Goal: Task Accomplishment & Management: Manage account settings

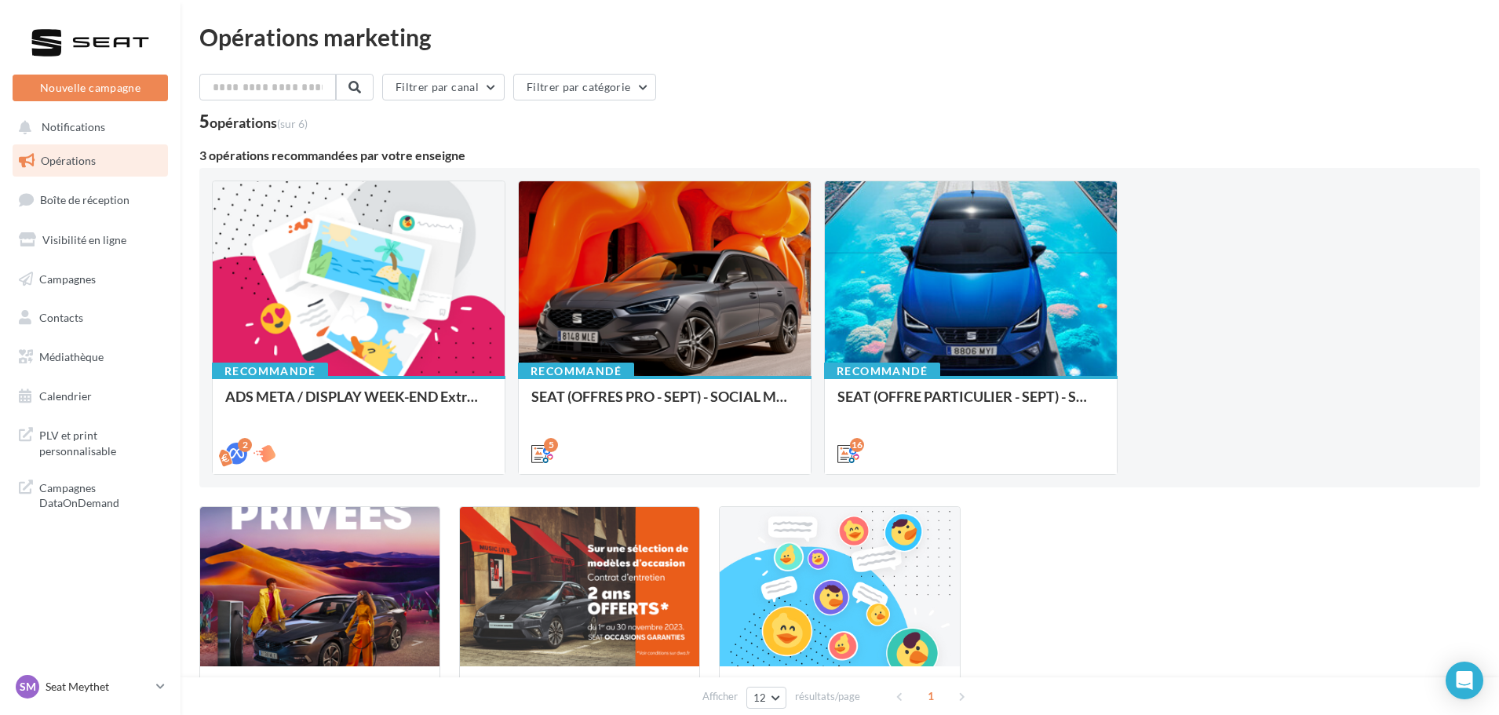
click at [124, 668] on nav "Nouvelle campagne Nouvelle campagne Notifications Opérations Boîte de réception…" at bounding box center [90, 357] width 181 height 715
click at [123, 680] on p "Seat Meythet" at bounding box center [98, 687] width 104 height 16
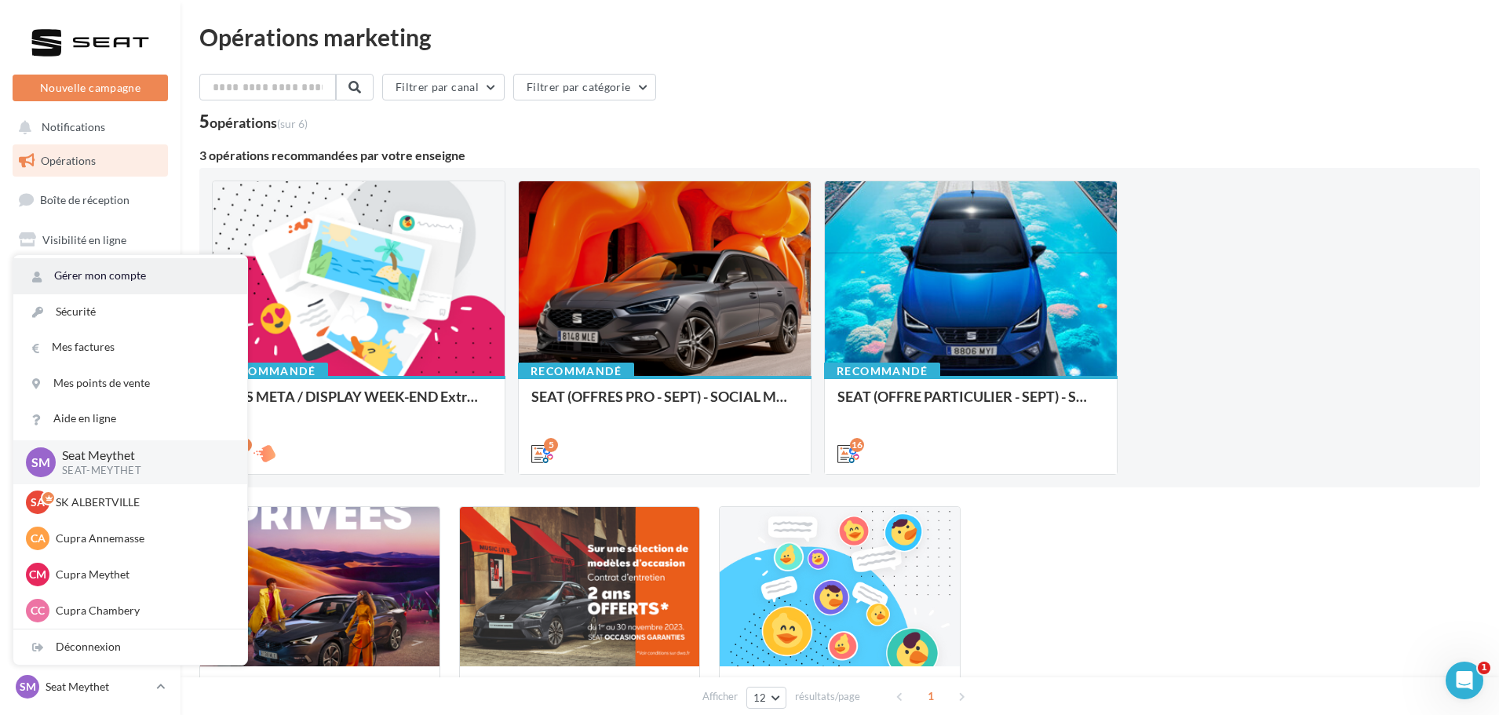
click at [167, 290] on link "Gérer mon compte" at bounding box center [130, 275] width 234 height 35
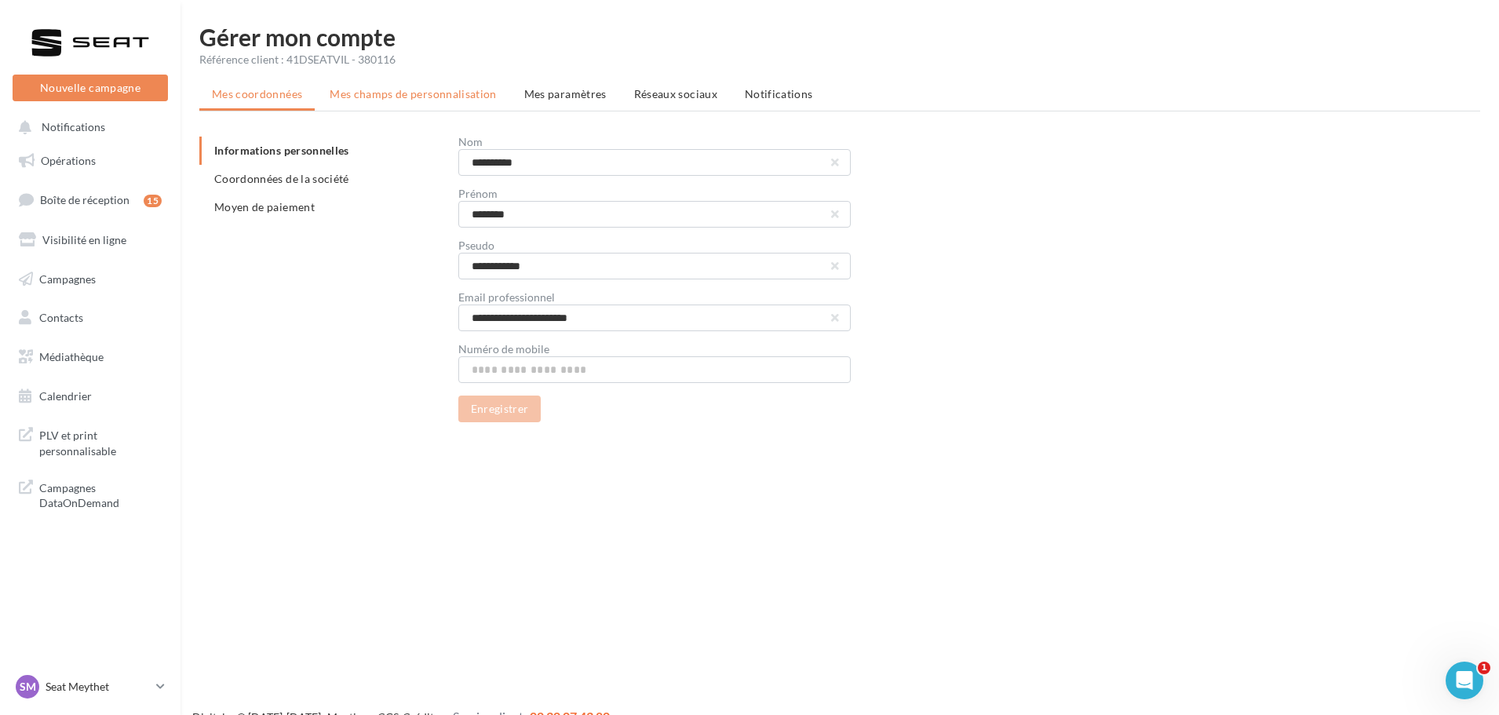
click at [458, 93] on span "Mes champs de personnalisation" at bounding box center [413, 93] width 167 height 13
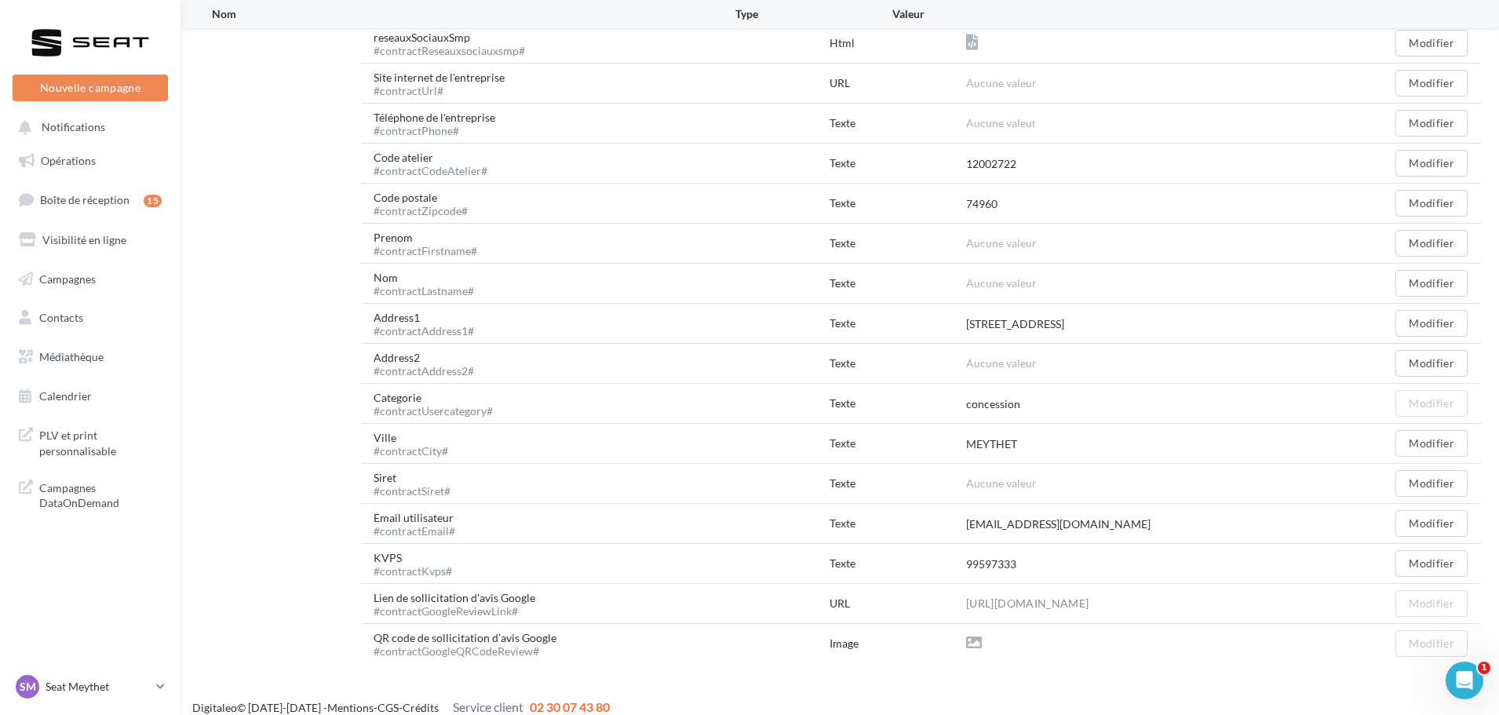
scroll to position [436, 0]
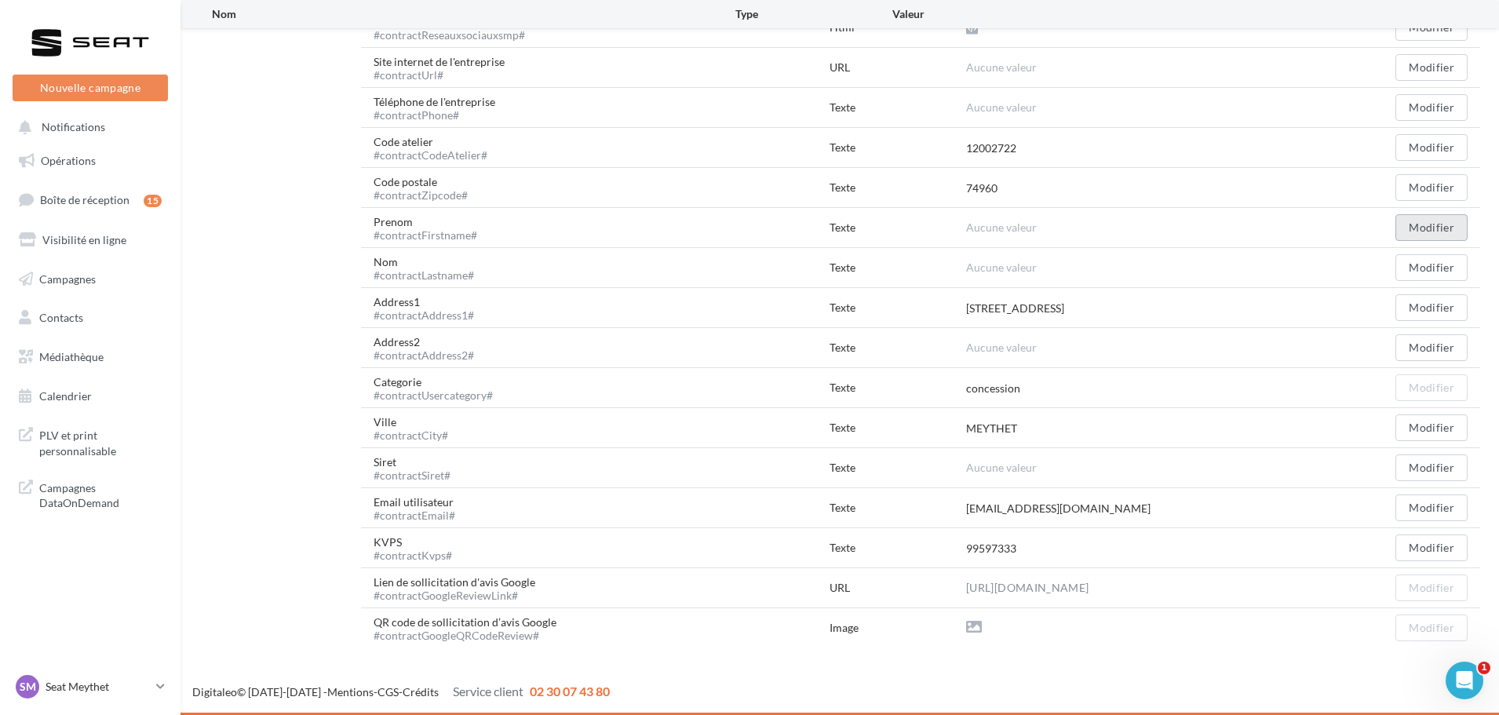
click at [1427, 231] on button "Modifier" at bounding box center [1431, 227] width 72 height 27
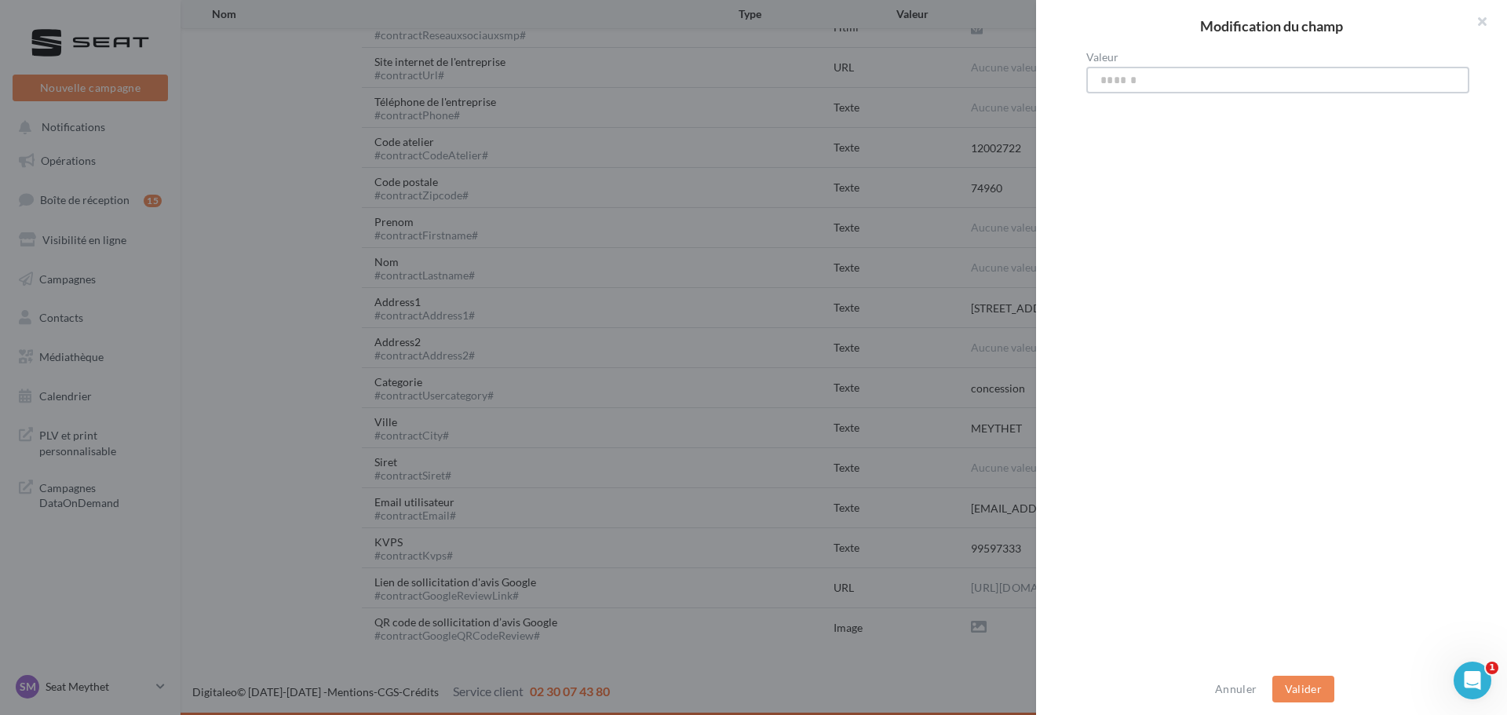
click at [1259, 91] on input "Valeur" at bounding box center [1277, 80] width 383 height 27
type input "****"
click at [1321, 689] on button "Valider" at bounding box center [1303, 689] width 62 height 27
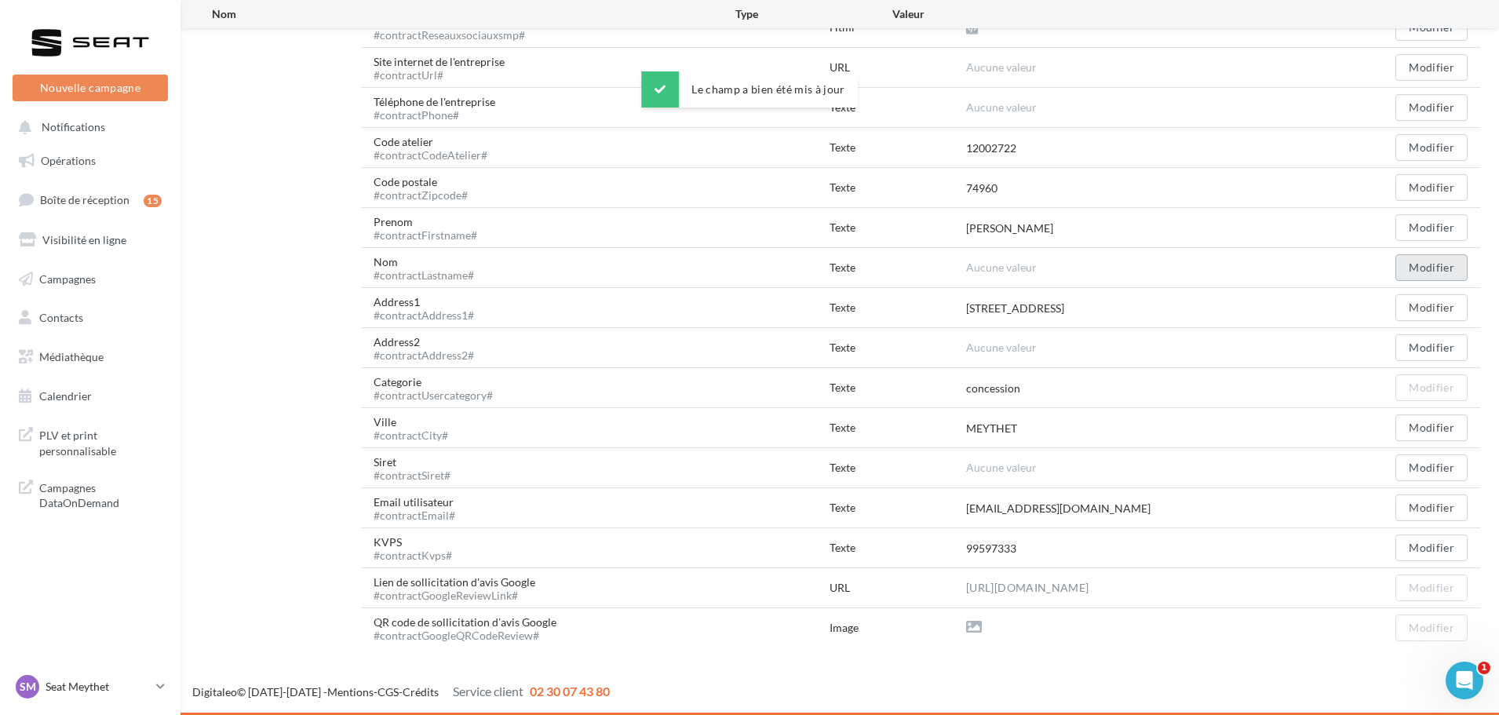
click at [1417, 264] on button "Modifier" at bounding box center [1431, 267] width 72 height 27
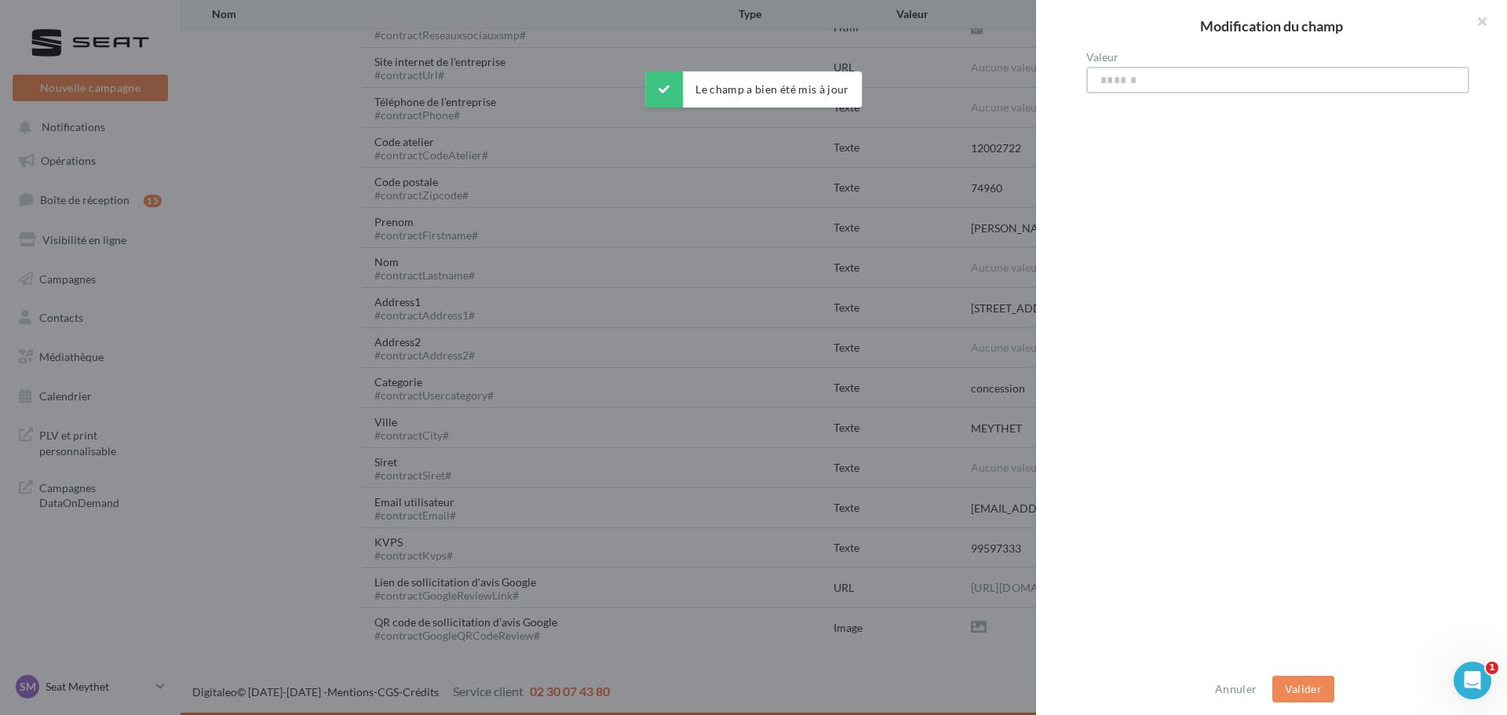
click at [1186, 78] on input "Valeur" at bounding box center [1277, 80] width 383 height 27
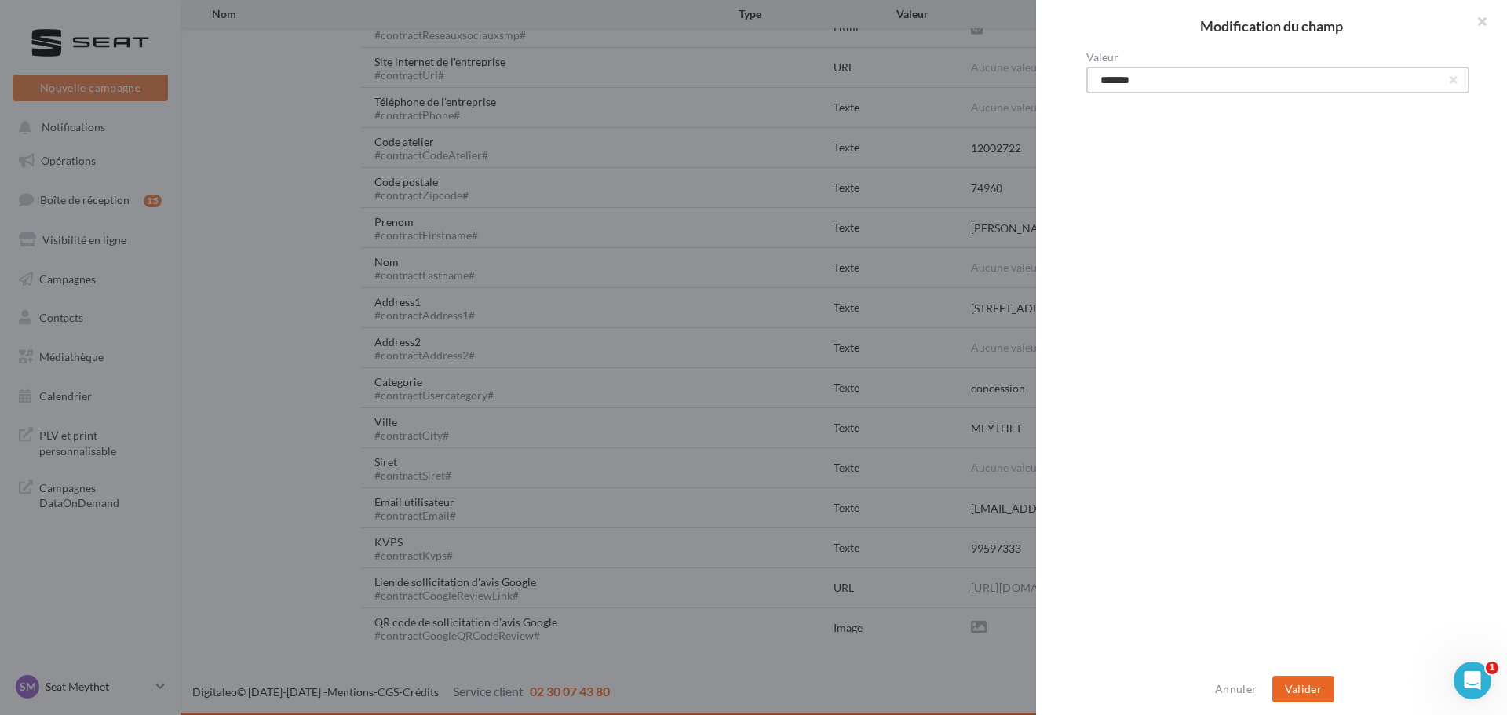
type input "*******"
click at [1287, 683] on button "Valider" at bounding box center [1303, 689] width 62 height 27
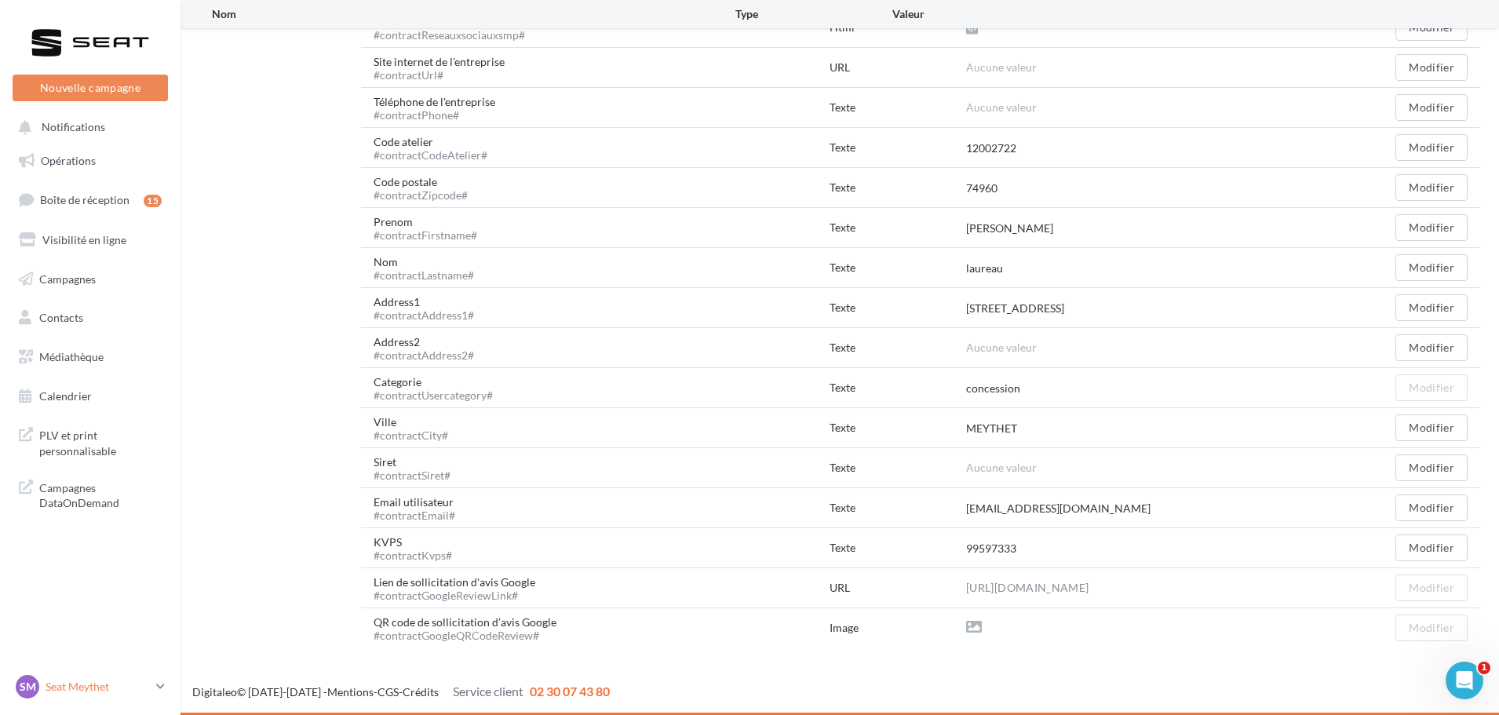
click at [86, 691] on p "Seat Meythet" at bounding box center [98, 687] width 104 height 16
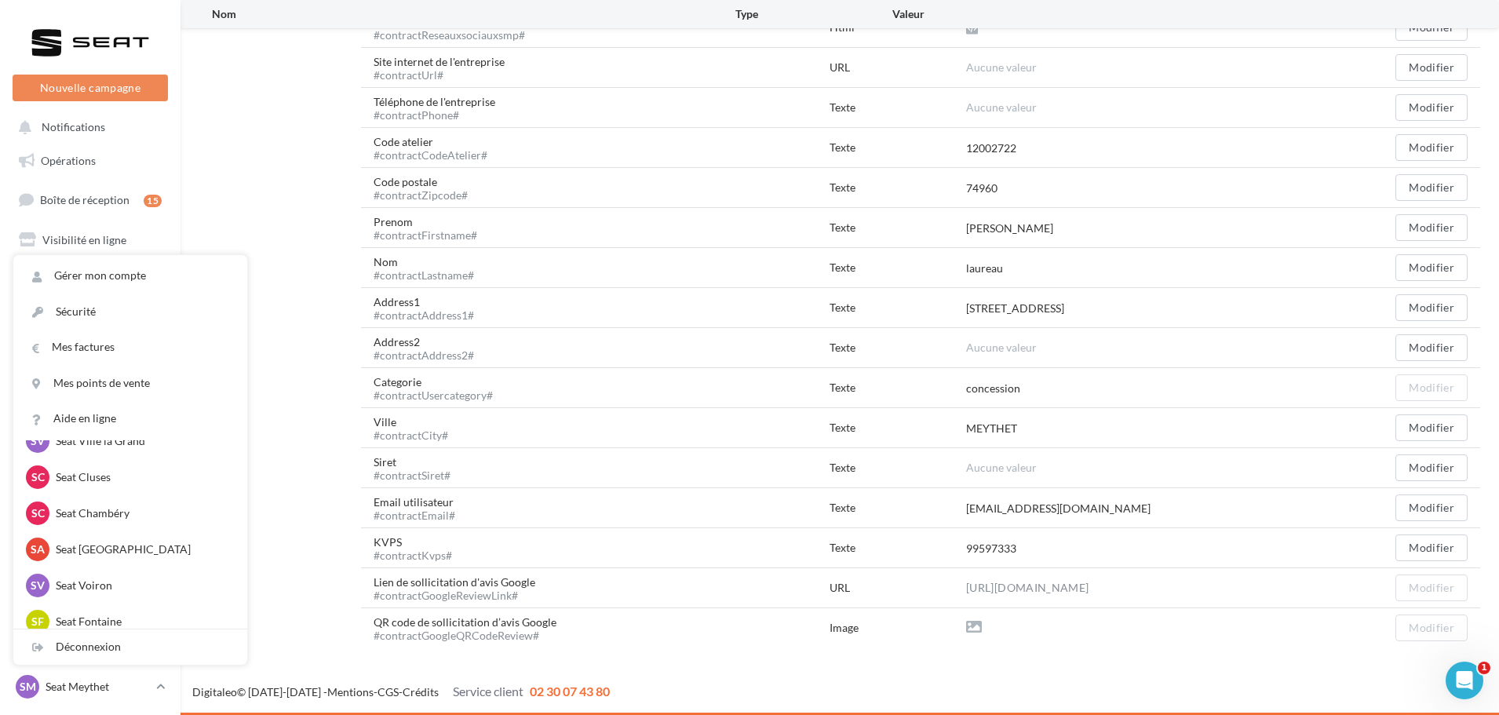
scroll to position [314, 0]
click at [140, 510] on p "Seat [GEOGRAPHIC_DATA]" at bounding box center [142, 513] width 173 height 16
